Goal: Find specific page/section: Find specific page/section

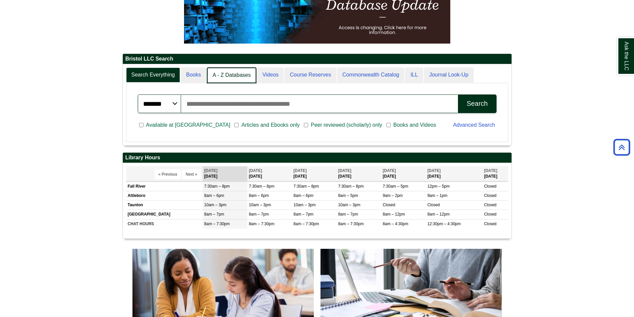
scroll to position [3, 3]
click at [222, 70] on link "A - Z Databases" at bounding box center [232, 76] width 50 height 16
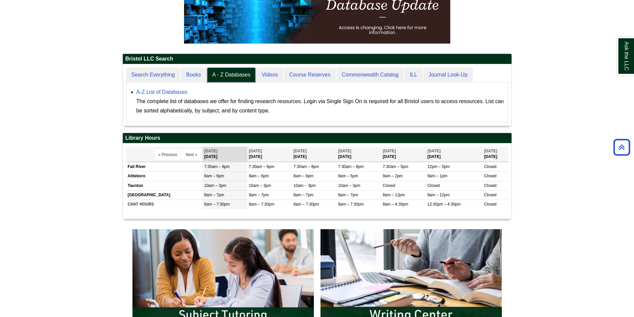
scroll to position [62, 389]
click at [169, 93] on link "A-Z List of Databases" at bounding box center [162, 92] width 51 height 6
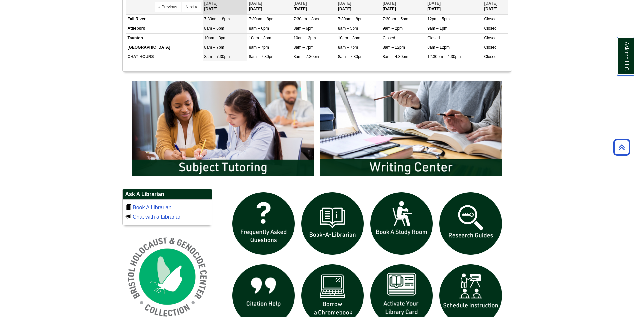
scroll to position [300, 0]
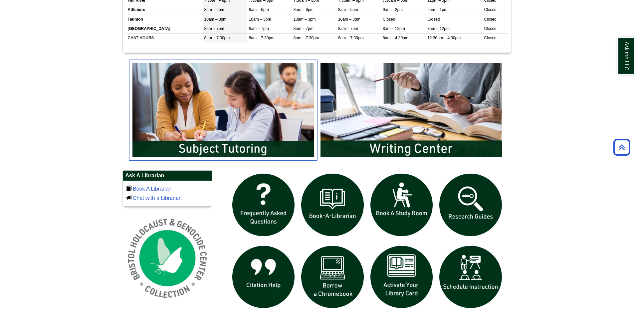
click at [190, 92] on img "slideshow" at bounding box center [223, 110] width 188 height 101
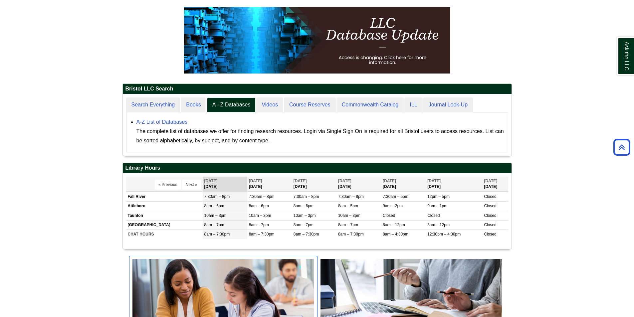
scroll to position [100, 0]
